Goal: Information Seeking & Learning: Check status

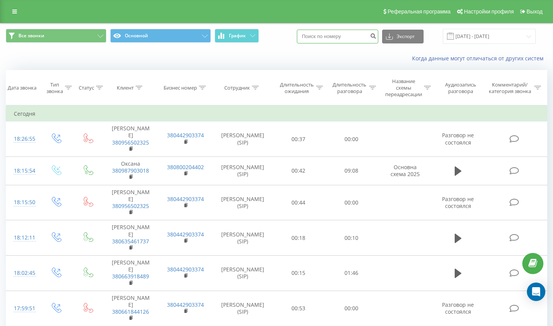
click at [329, 41] on input at bounding box center [337, 37] width 81 height 14
paste input "+380(63)546-17-37"
type input "+380(63)546-17-37"
click at [376, 37] on icon "submit" at bounding box center [373, 35] width 7 height 5
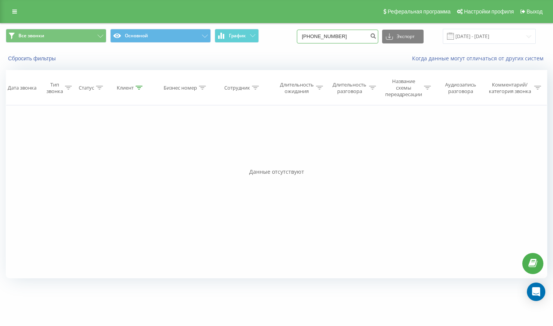
click at [358, 43] on input "[PHONE_NUMBER]" at bounding box center [337, 37] width 81 height 14
type input "0635461737"
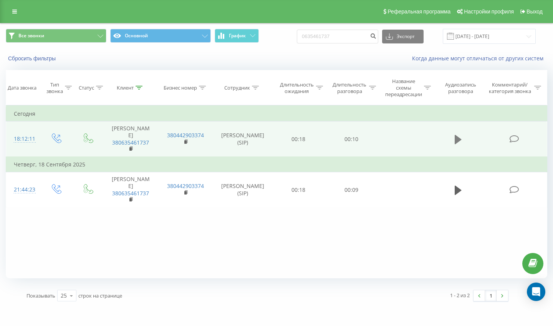
click at [458, 144] on icon at bounding box center [458, 138] width 7 height 9
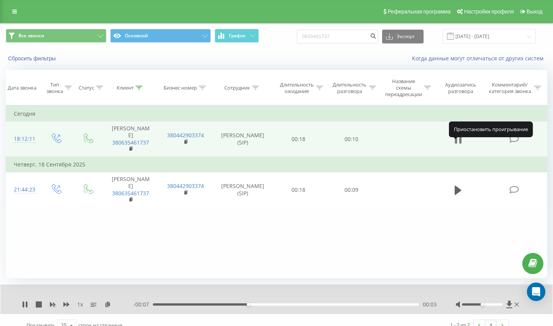
click at [458, 145] on icon at bounding box center [458, 139] width 7 height 11
click at [15, 13] on icon at bounding box center [14, 11] width 5 height 5
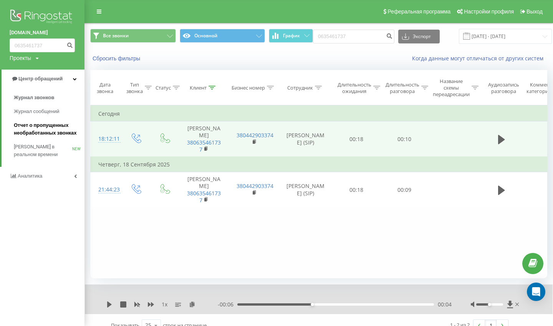
click at [30, 131] on span "Отчет о пропущенных необработанных звонках" at bounding box center [47, 128] width 67 height 15
